Goal: Check status: Verify the current state of an ongoing process or item

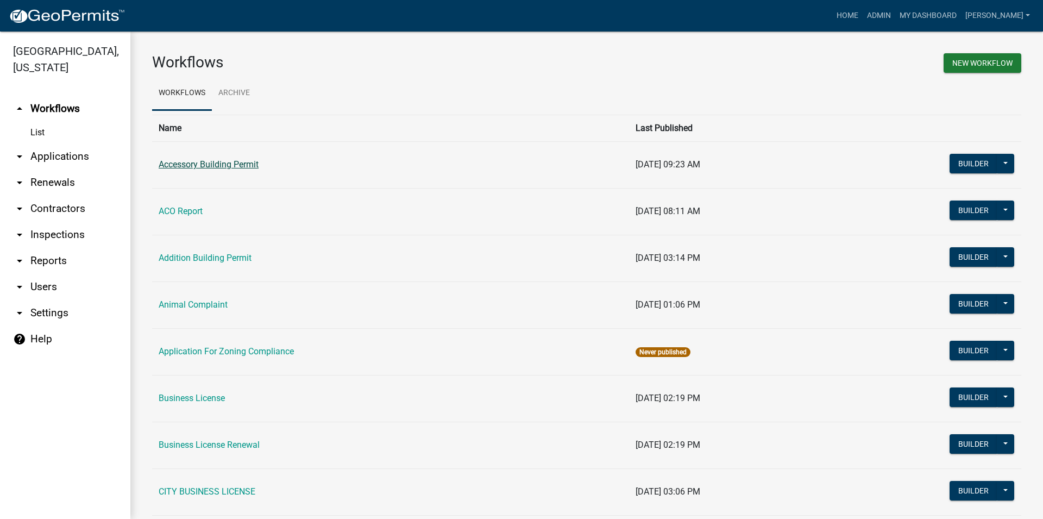
click at [199, 161] on link "Accessory Building Permit" at bounding box center [209, 164] width 100 height 10
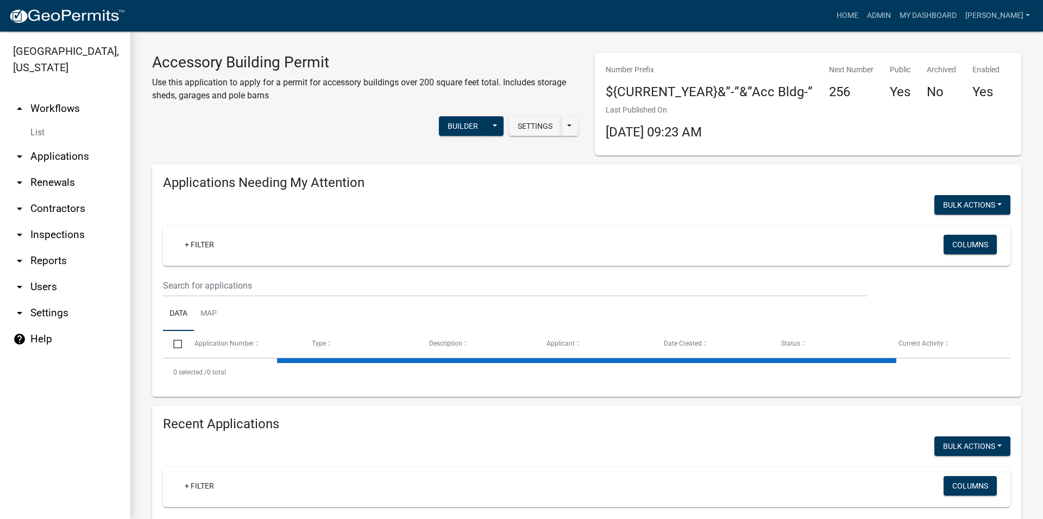
click at [84, 159] on link "arrow_drop_down Applications" at bounding box center [65, 156] width 130 height 26
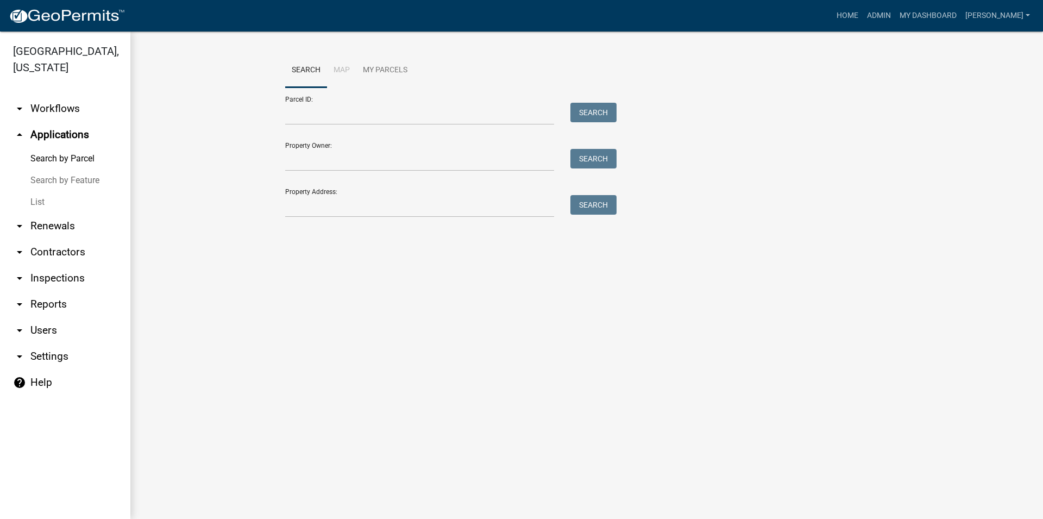
drag, startPoint x: 314, startPoint y: 188, endPoint x: 312, endPoint y: 202, distance: 13.8
click at [313, 191] on div "Property Address: Search" at bounding box center [448, 198] width 326 height 37
click at [312, 202] on input "Property Address:" at bounding box center [419, 206] width 269 height 22
click at [34, 207] on link "List" at bounding box center [65, 202] width 130 height 22
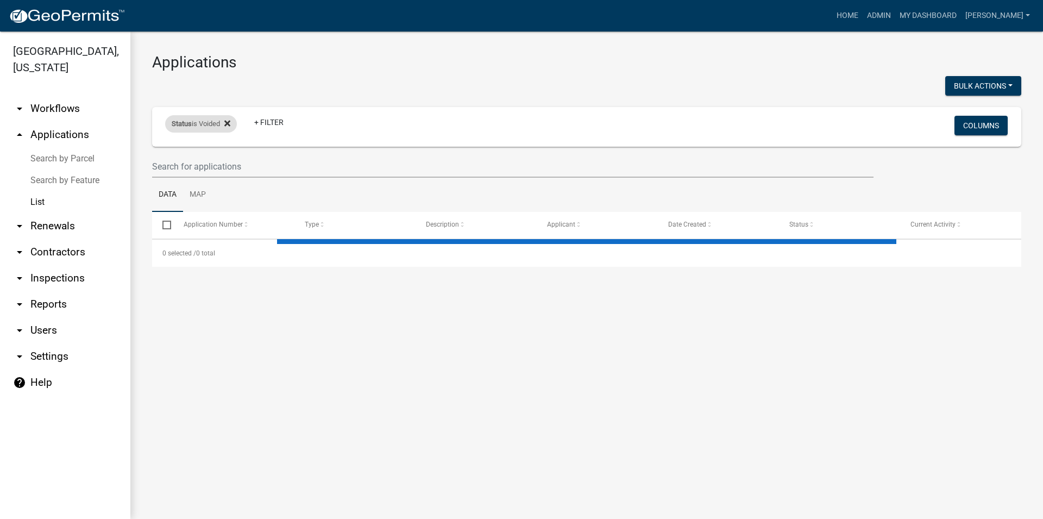
select select "2: 50"
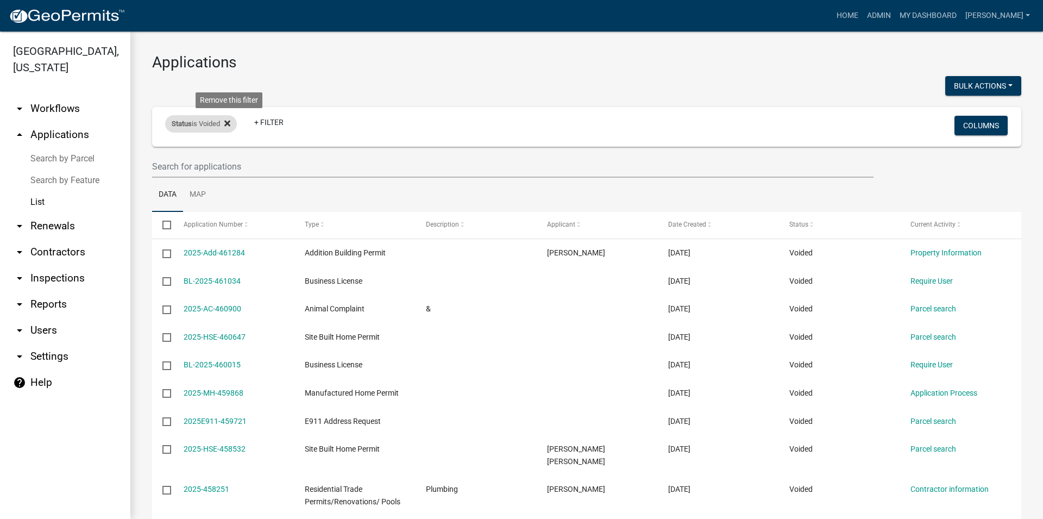
click at [227, 123] on fa-icon at bounding box center [225, 123] width 10 height 17
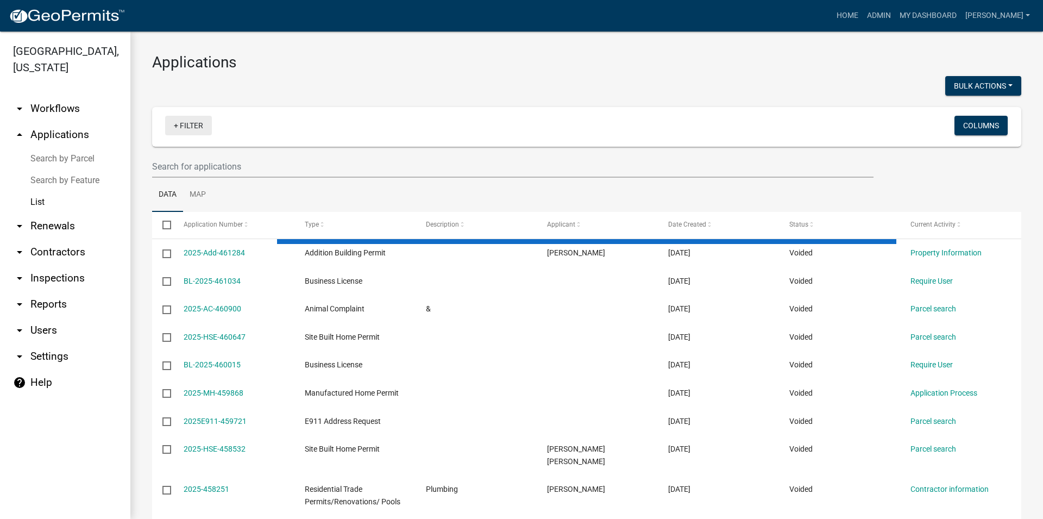
click at [187, 129] on link "+ Filter" at bounding box center [188, 126] width 47 height 20
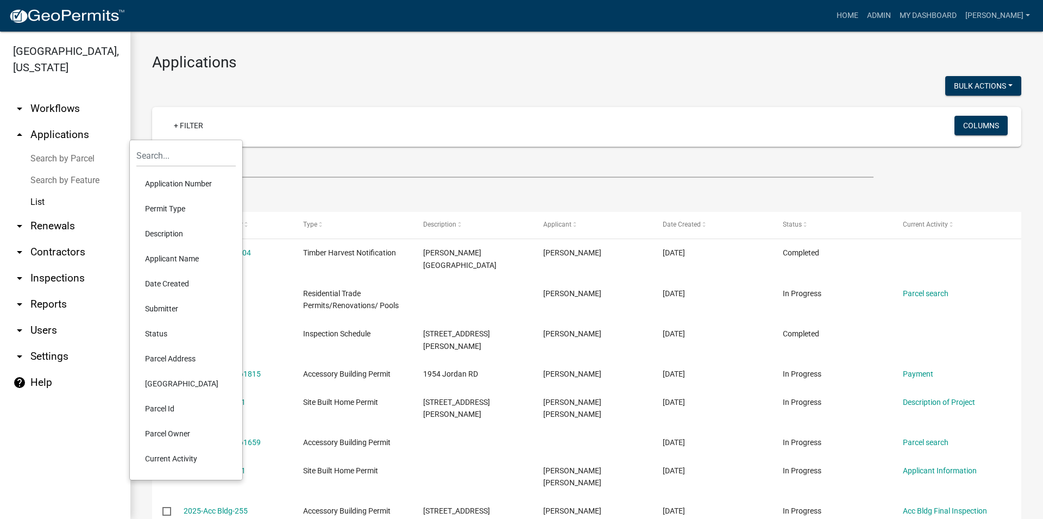
click at [185, 210] on li "Permit Type" at bounding box center [185, 208] width 99 height 25
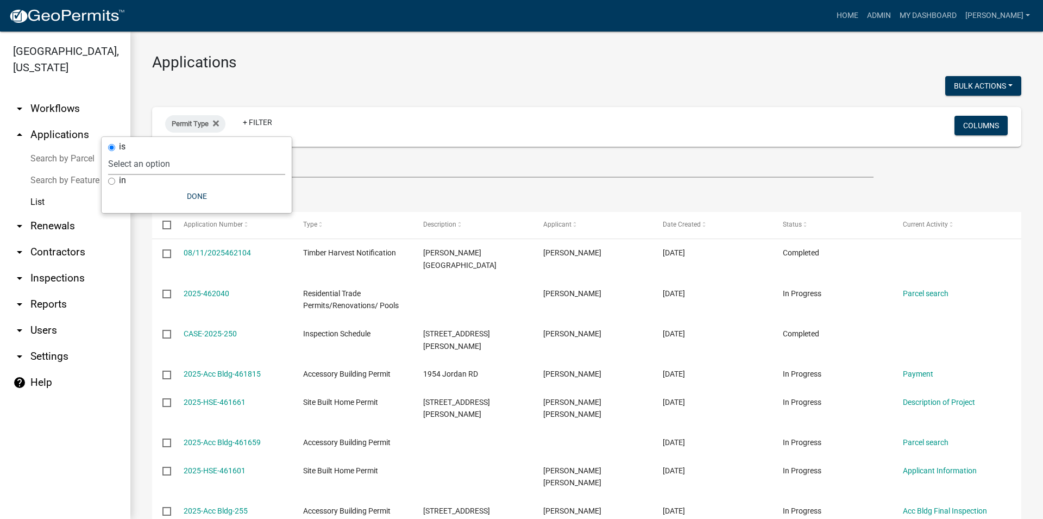
select select "356bfef9-9019-4a37-af47-687d61d996be"
click option "Accessory Building Permit" at bounding box center [0, 0] width 0 height 0
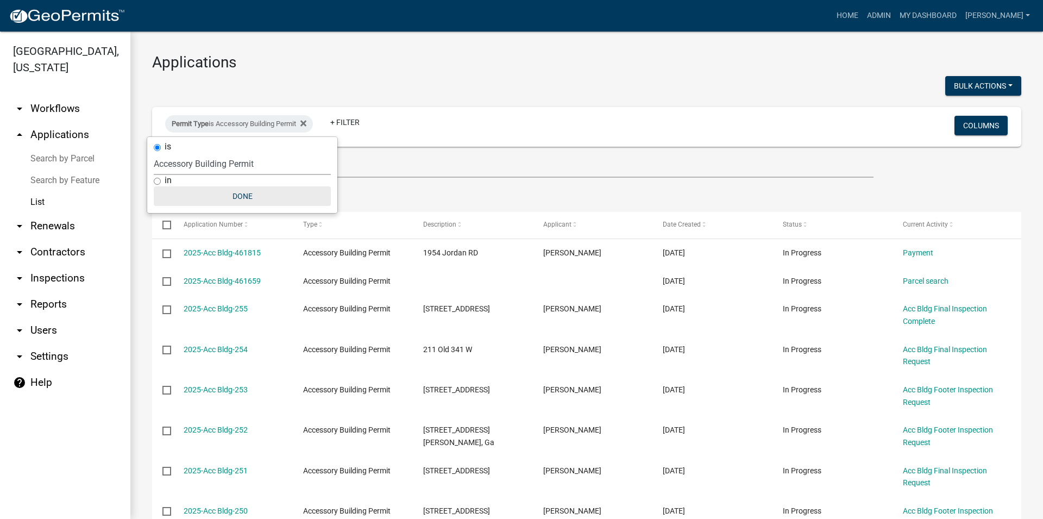
click at [248, 194] on button "Done" at bounding box center [242, 196] width 177 height 20
click at [348, 124] on link "+ Filter" at bounding box center [345, 122] width 47 height 20
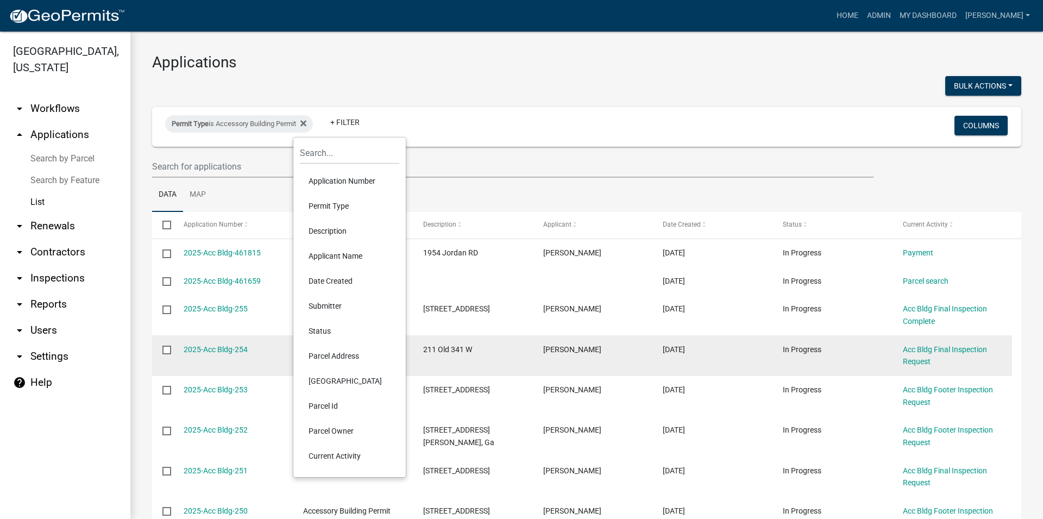
click at [336, 336] on li "Status" at bounding box center [349, 330] width 99 height 25
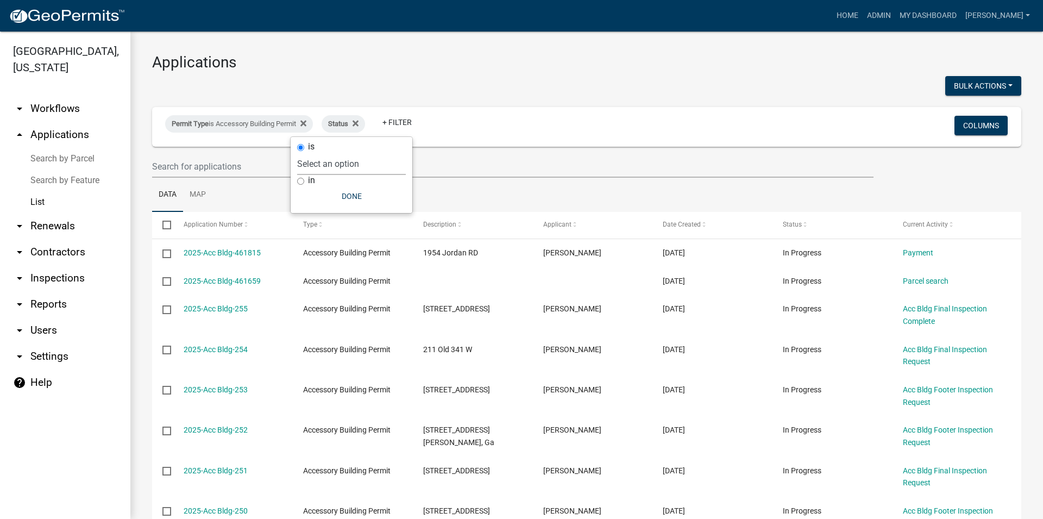
click at [297, 153] on select "Select an option Not Started In Progress Completed Voided Rejected Discarded" at bounding box center [351, 164] width 109 height 22
select select "1"
click option "In Progress" at bounding box center [0, 0] width 0 height 0
click at [345, 196] on button "Done" at bounding box center [373, 196] width 109 height 20
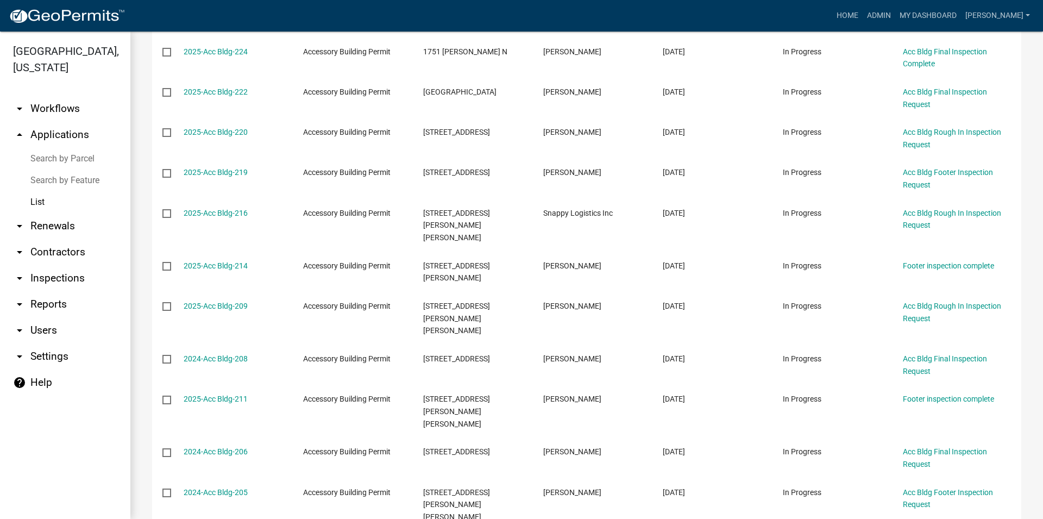
scroll to position [1763, 0]
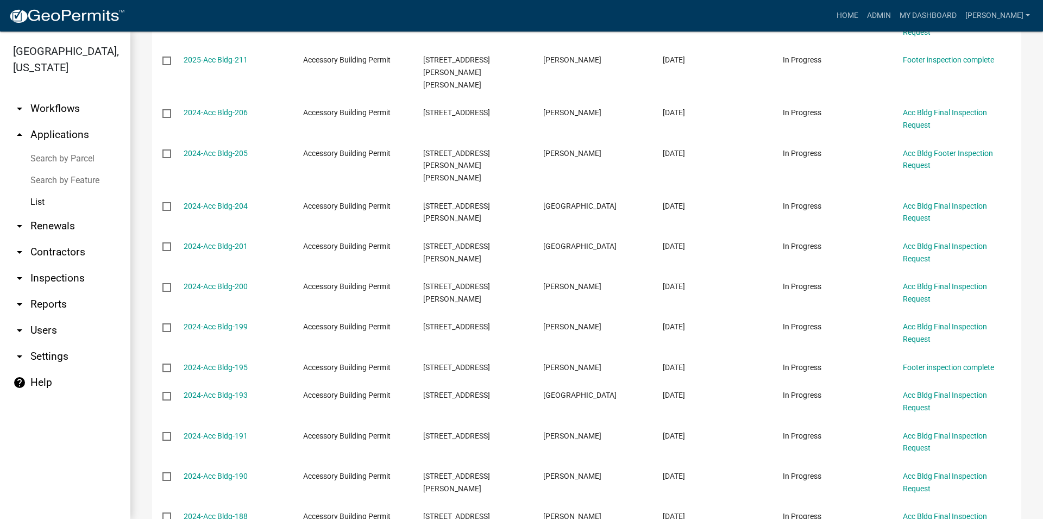
select select "3: 100"
click option "100" at bounding box center [0, 0] width 0 height 0
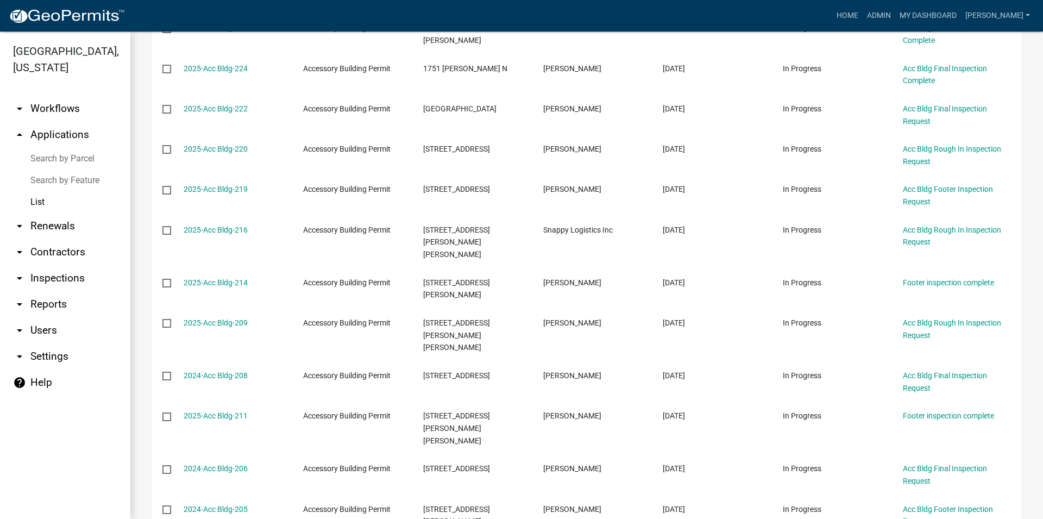
scroll to position [1283, 0]
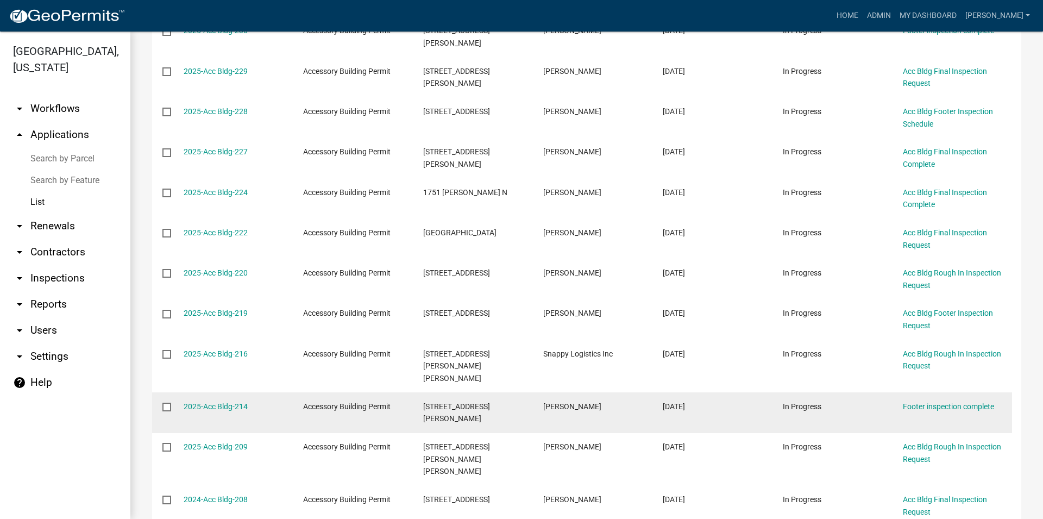
drag, startPoint x: 858, startPoint y: 335, endPoint x: 878, endPoint y: 333, distance: 20.1
click at [878, 400] on div "In Progress" at bounding box center [832, 406] width 99 height 12
drag, startPoint x: 889, startPoint y: 330, endPoint x: 892, endPoint y: 362, distance: 31.7
click at [892, 392] on datatable-body-cell "In Progress" at bounding box center [832, 412] width 120 height 40
click at [883, 392] on datatable-body-cell "In Progress" at bounding box center [832, 412] width 120 height 40
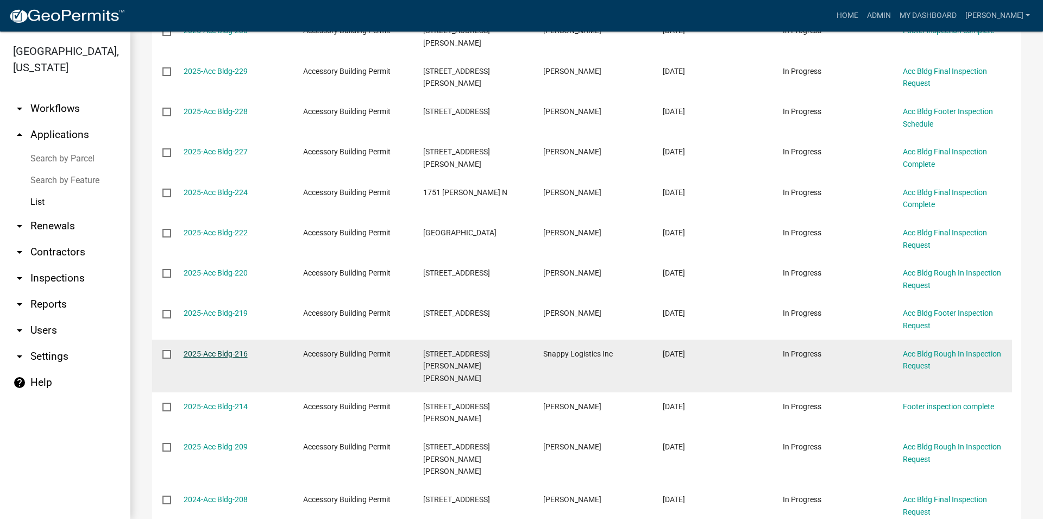
click at [221, 349] on link "2025-Acc Bldg-216" at bounding box center [216, 353] width 64 height 9
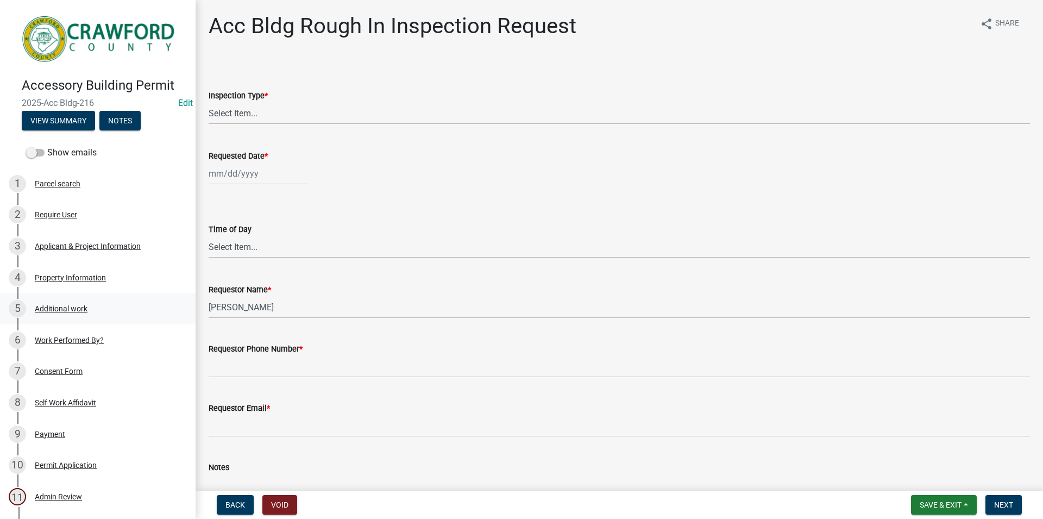
click at [45, 305] on div "Additional work" at bounding box center [61, 309] width 53 height 8
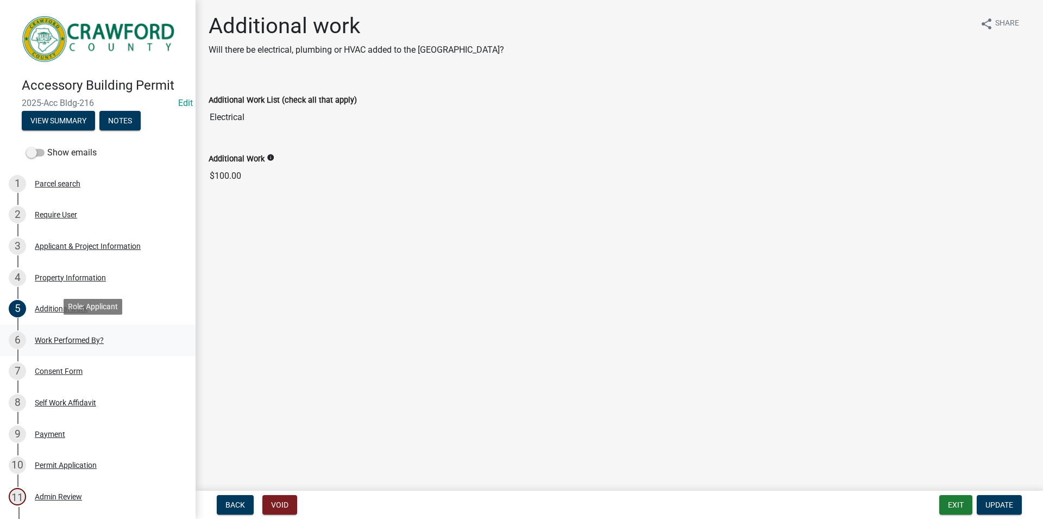
click at [56, 331] on div "6 Work Performed By?" at bounding box center [93, 339] width 169 height 17
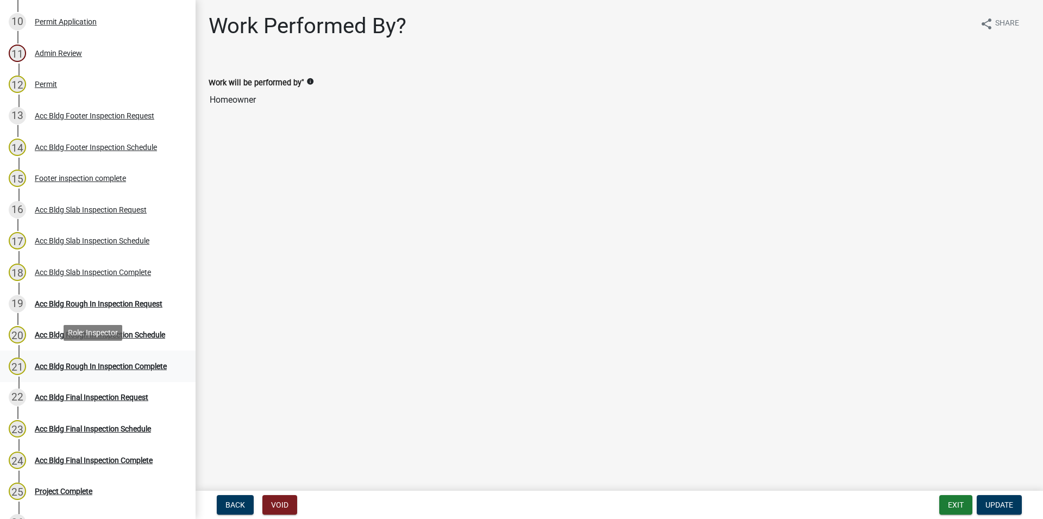
scroll to position [554, 0]
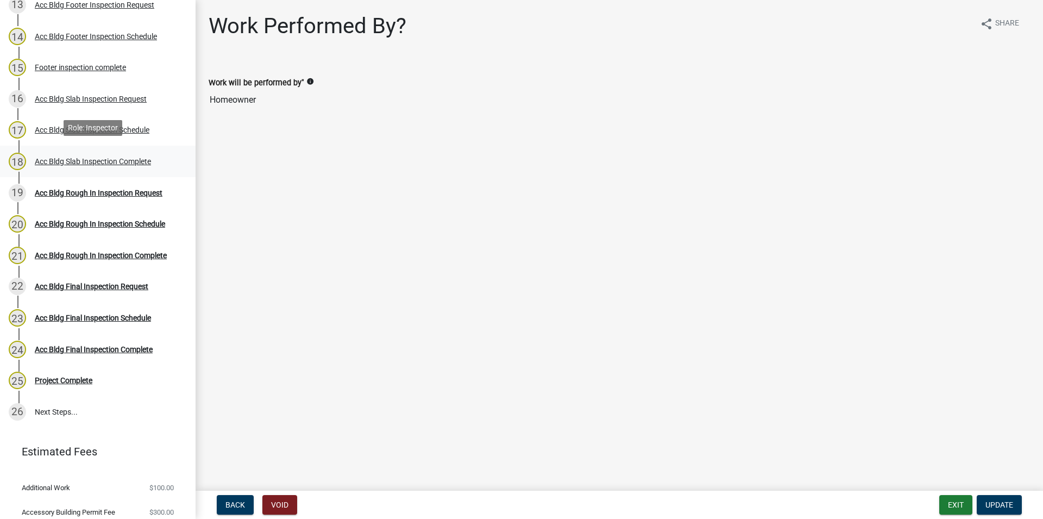
click at [154, 161] on div "18 Acc Bldg Slab Inspection Complete" at bounding box center [93, 161] width 169 height 17
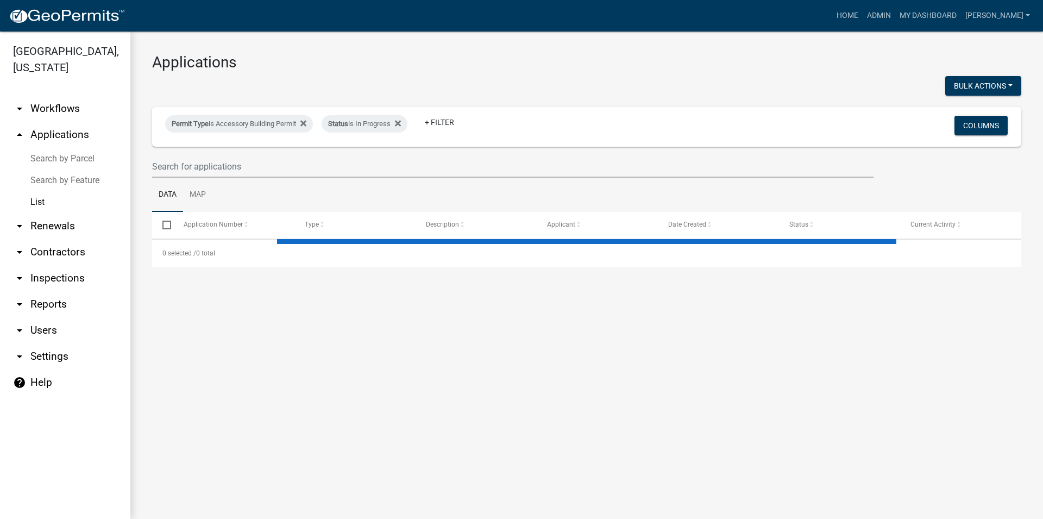
select select "3: 100"
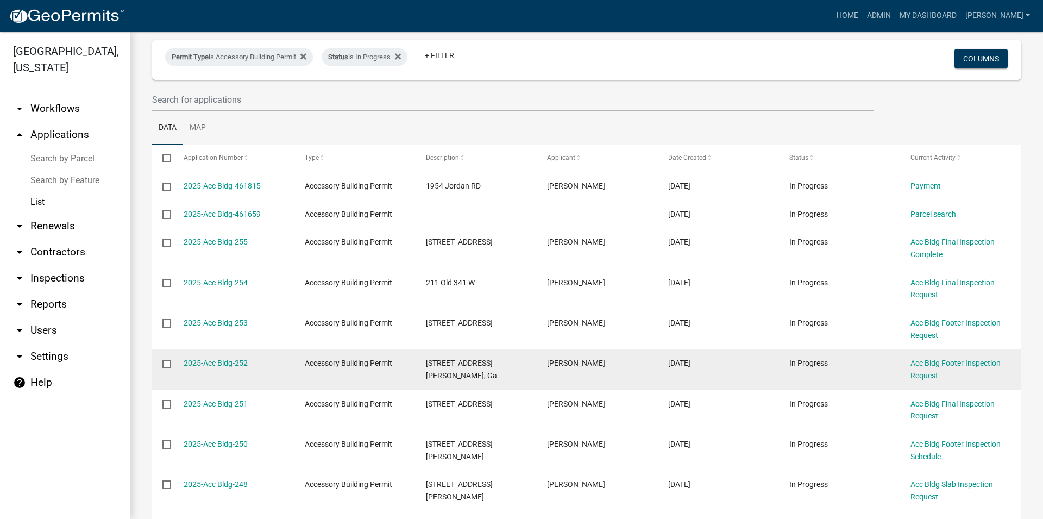
scroll to position [124, 0]
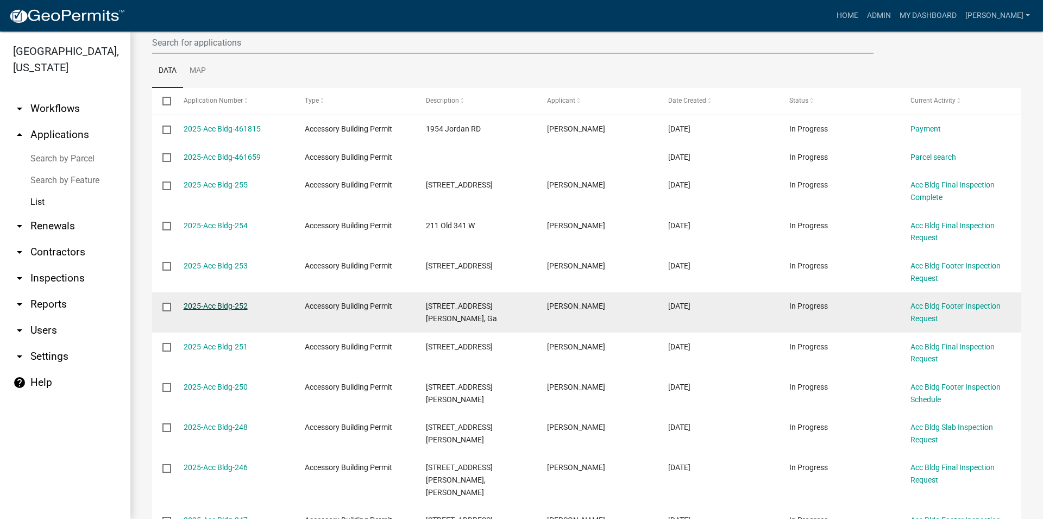
click at [219, 304] on link "2025-Acc Bldg-252" at bounding box center [216, 305] width 64 height 9
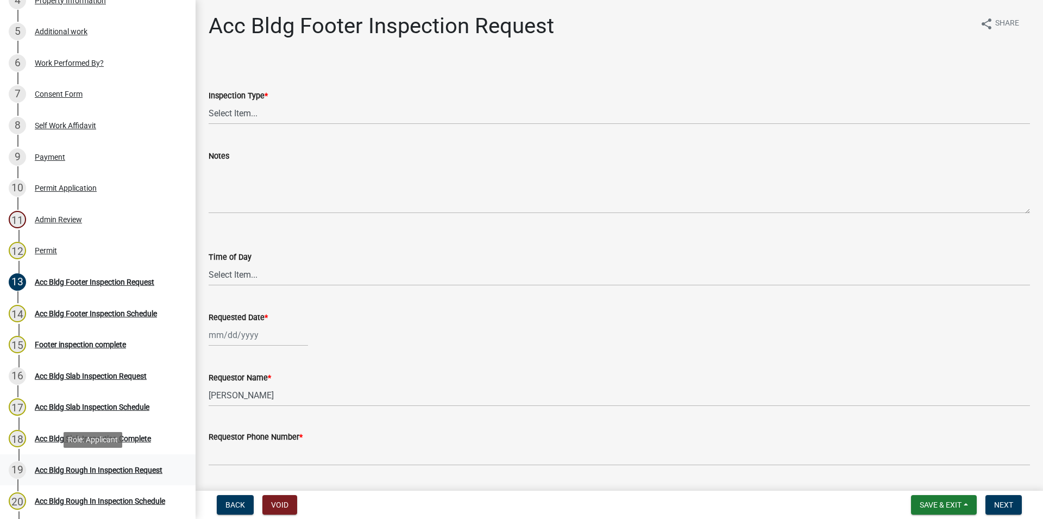
scroll to position [55, 0]
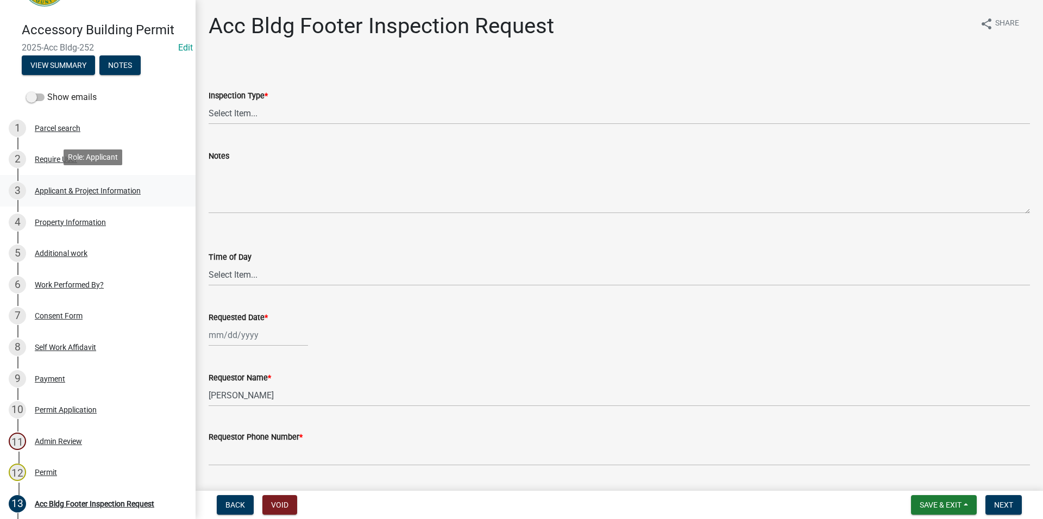
click at [127, 187] on div "Applicant & Project Information" at bounding box center [88, 191] width 106 height 8
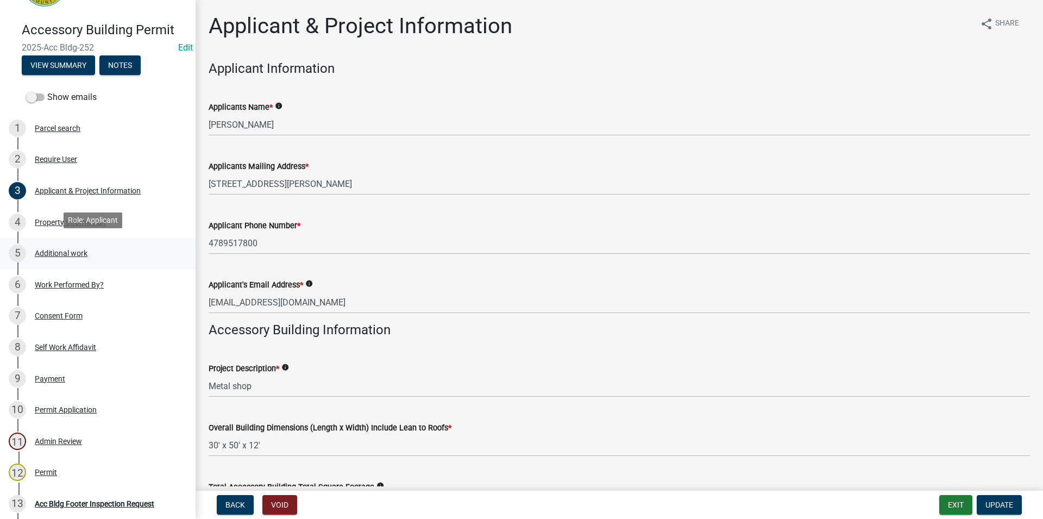
click at [117, 249] on div "5 Additional work" at bounding box center [93, 252] width 169 height 17
